Goal: Task Accomplishment & Management: Manage account settings

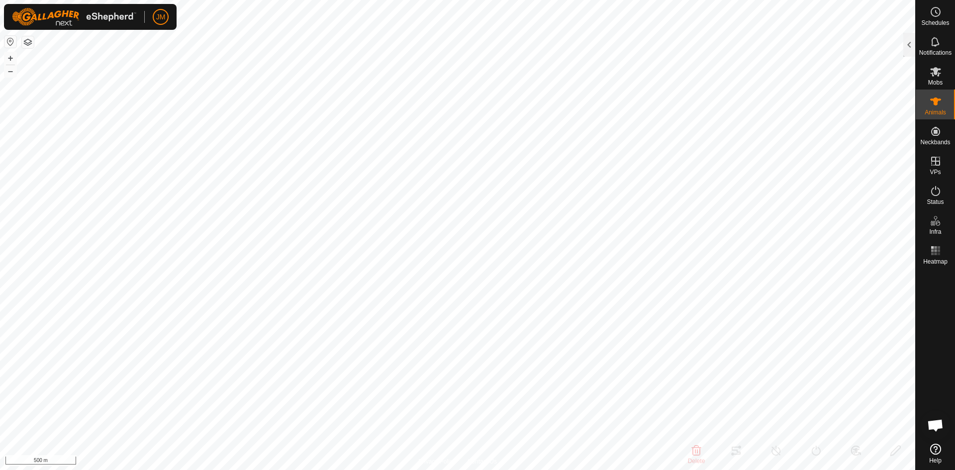
type input "18508"
type input "-"
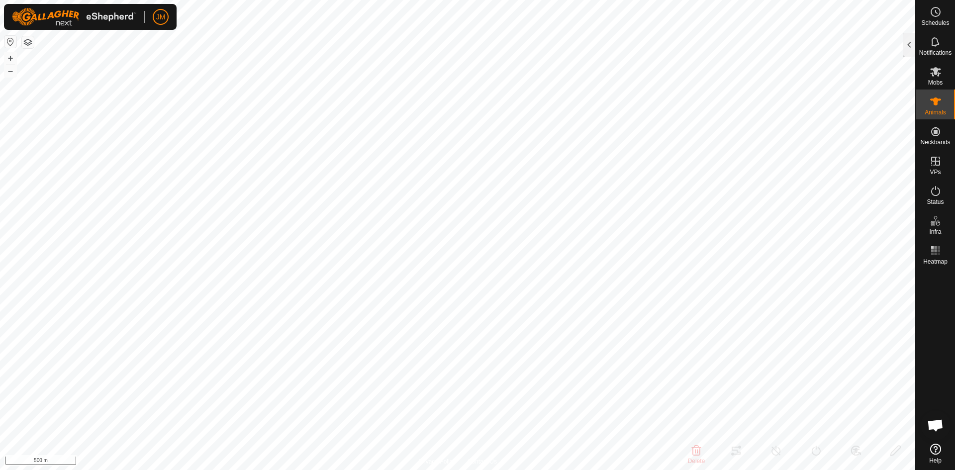
type input "0 kg"
type input "-"
type input "18508"
type input "0 kg"
